Goal: Task Accomplishment & Management: Manage account settings

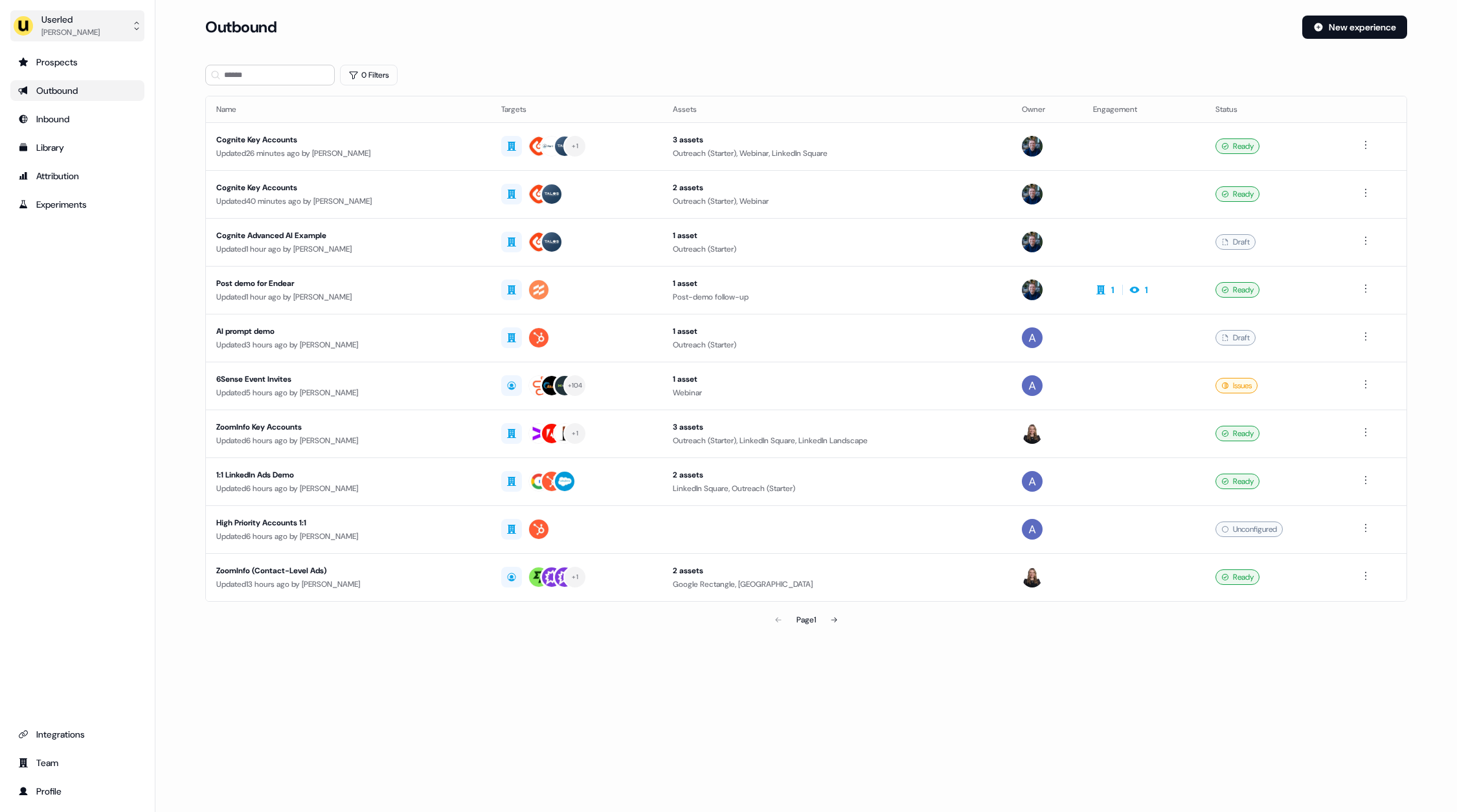
click at [76, 36] on div "[PERSON_NAME]" at bounding box center [71, 33] width 58 height 13
click at [86, 64] on div "Impersonate (Admin)" at bounding box center [77, 60] width 123 height 23
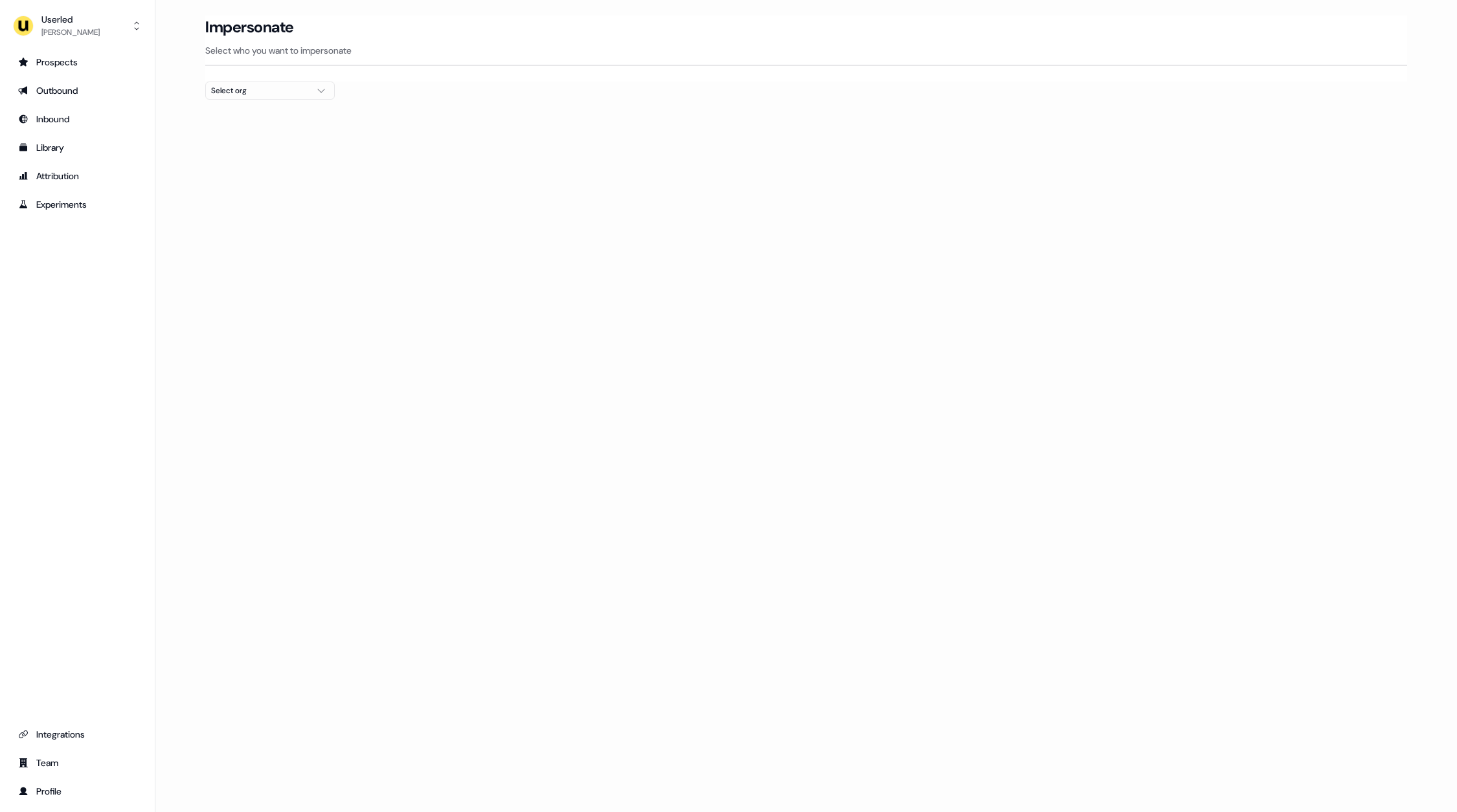
click at [262, 84] on div "Select org" at bounding box center [259, 91] width 97 height 13
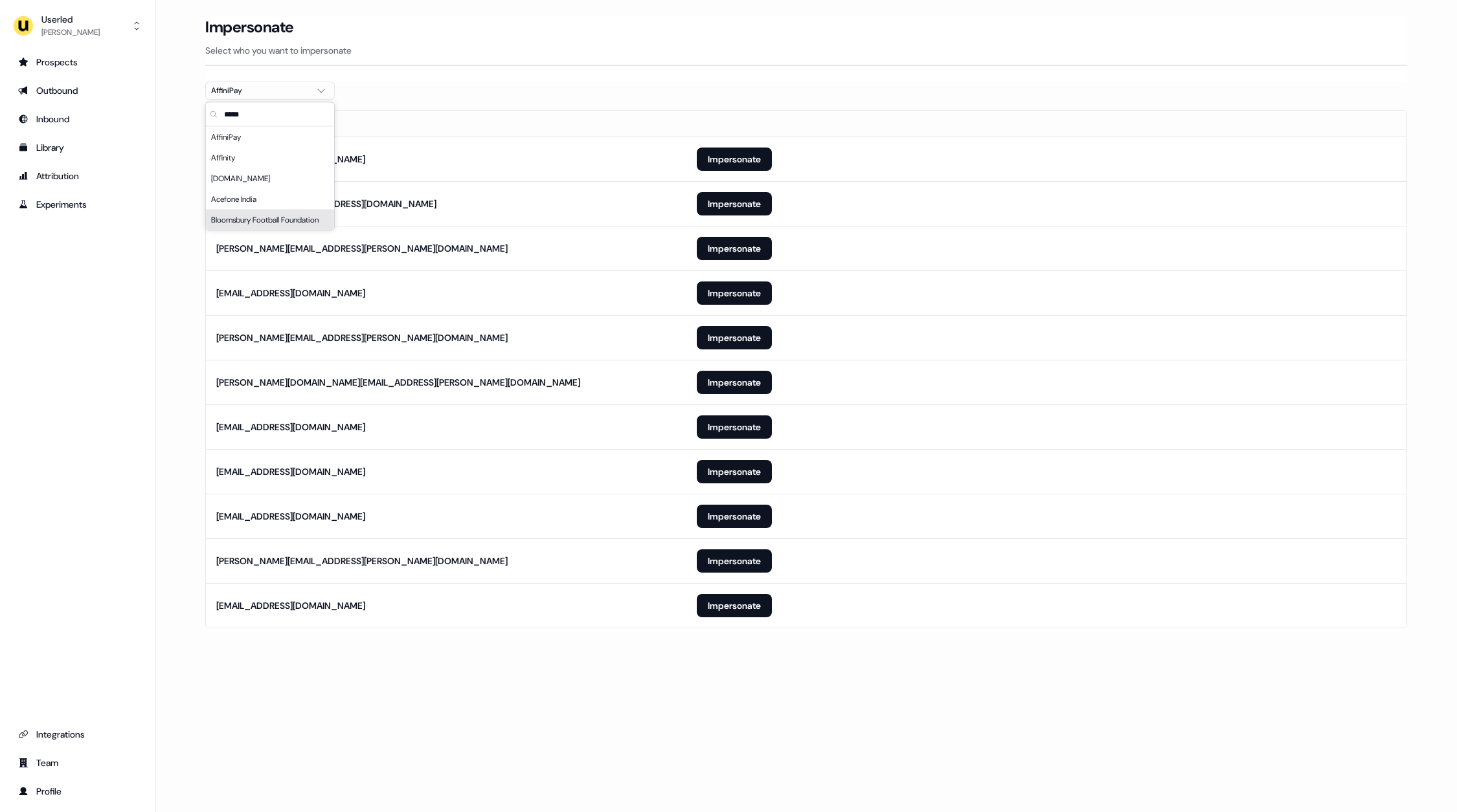
type input "*****"
click at [181, 426] on main "Loading... Impersonate Select who you want to impersonate AffiniPay Email [EMAI…" at bounding box center [805, 340] width 1301 height 649
click at [736, 470] on button "Impersonate" at bounding box center [735, 471] width 75 height 23
